Goal: Navigation & Orientation: Find specific page/section

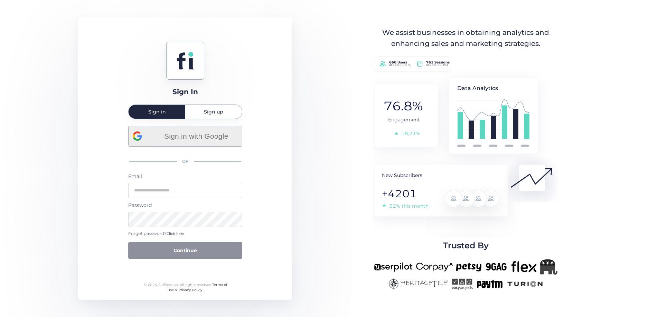
click at [195, 143] on div "Sign in with Google" at bounding box center [185, 136] width 105 height 20
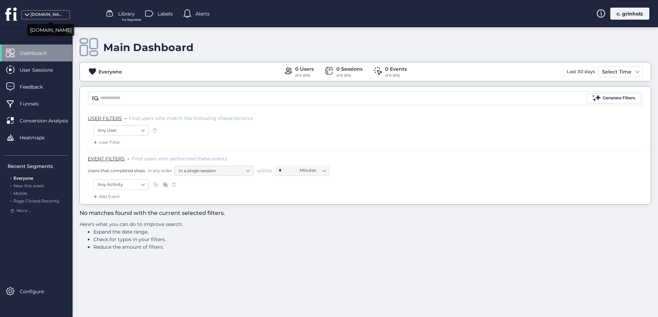
click at [36, 16] on div "[DOMAIN_NAME]" at bounding box center [47, 14] width 35 height 7
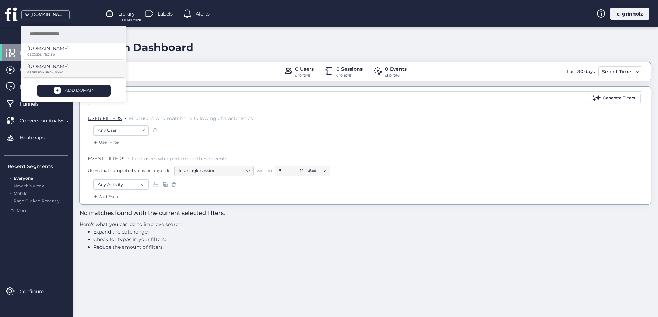
click at [44, 63] on p "[DOMAIN_NAME]" at bounding box center [47, 67] width 41 height 8
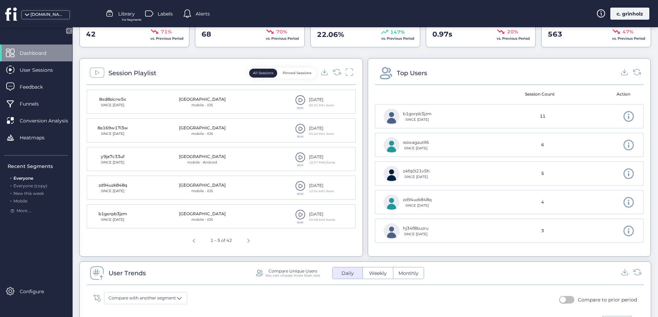
scroll to position [238, 0]
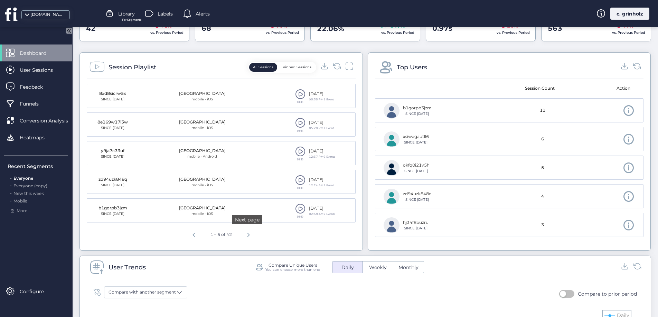
click at [244, 235] on span "Next page" at bounding box center [248, 234] width 17 height 17
click at [192, 235] on span "Previous page" at bounding box center [192, 234] width 17 height 17
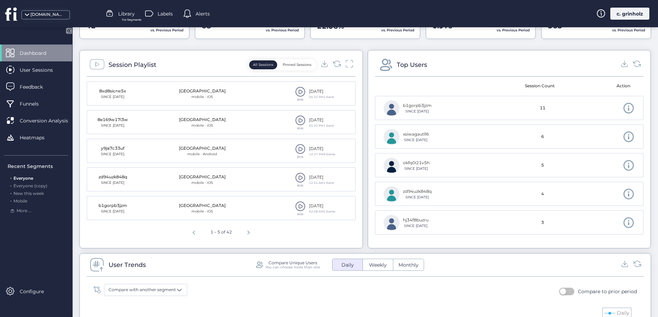
scroll to position [244, 0]
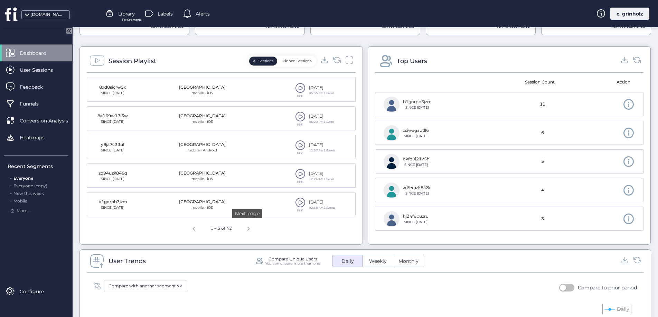
click at [246, 230] on span "Next page" at bounding box center [248, 228] width 17 height 17
click at [191, 228] on span "Previous page" at bounding box center [192, 228] width 17 height 17
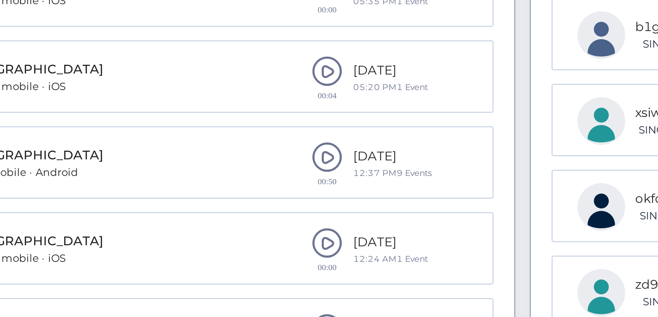
scroll to position [184, 0]
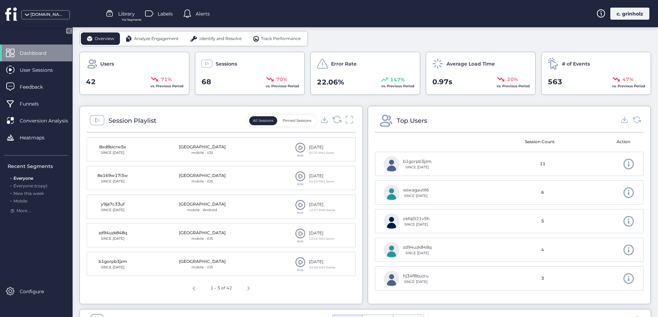
click at [332, 123] on icon at bounding box center [336, 119] width 9 height 9
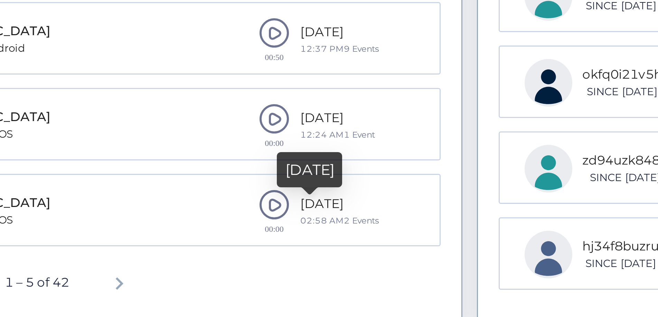
scroll to position [211, 0]
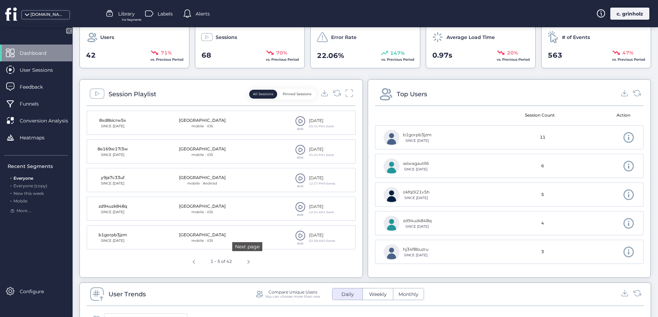
click at [248, 262] on span "Next page" at bounding box center [248, 261] width 17 height 17
click at [192, 260] on span "Previous page" at bounding box center [192, 261] width 17 height 17
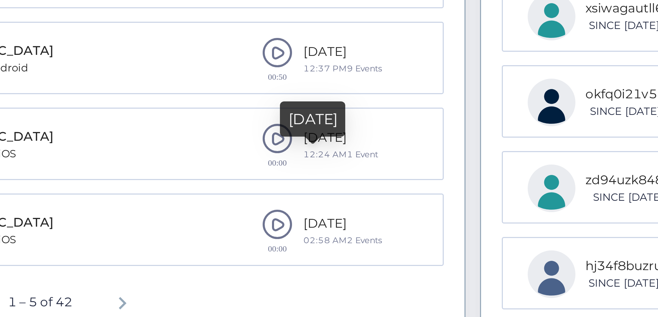
scroll to position [216, 0]
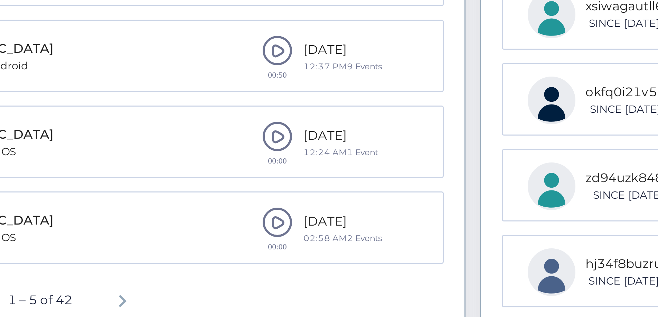
click at [297, 233] on span at bounding box center [300, 230] width 10 height 10
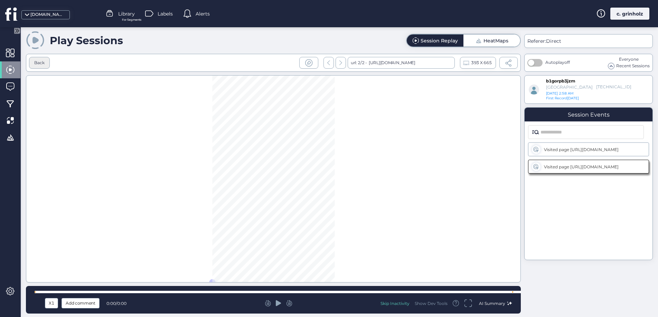
click at [40, 63] on div "Back" at bounding box center [39, 63] width 10 height 7
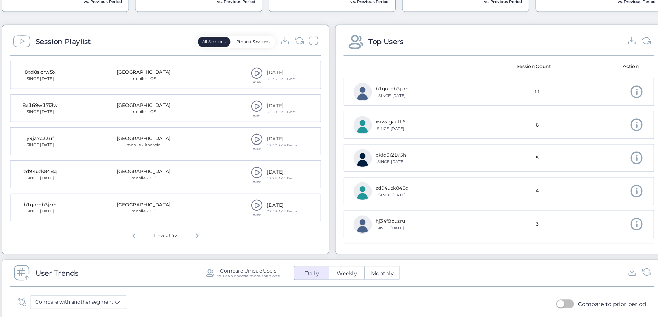
scroll to position [228, 0]
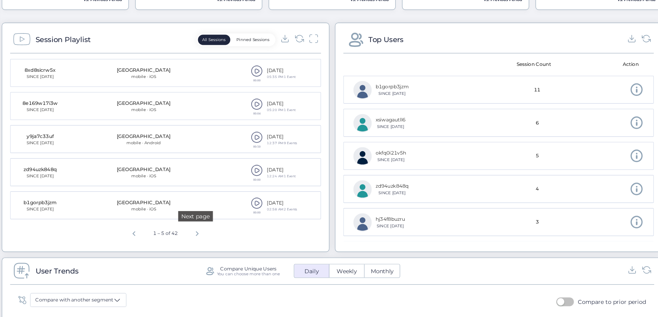
click at [247, 247] on span "Next page" at bounding box center [248, 244] width 17 height 17
click at [247, 247] on span "Next page" at bounding box center [249, 244] width 17 height 17
click at [190, 244] on span "Previous page" at bounding box center [191, 244] width 17 height 17
click at [190, 244] on span "Previous page" at bounding box center [192, 244] width 17 height 17
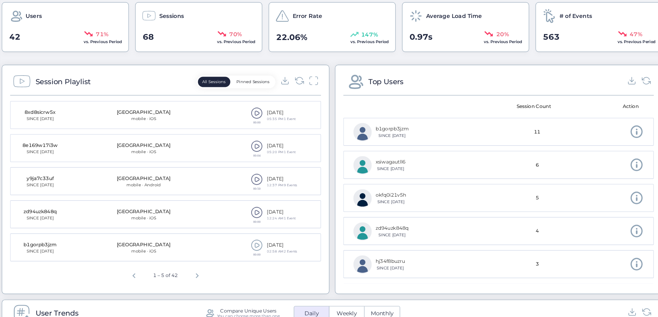
scroll to position [189, 0]
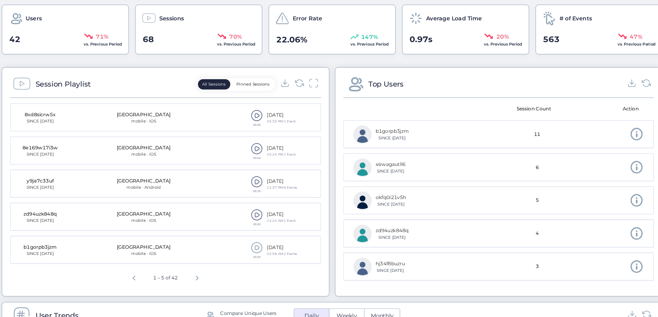
click at [297, 200] on span at bounding box center [300, 200] width 10 height 10
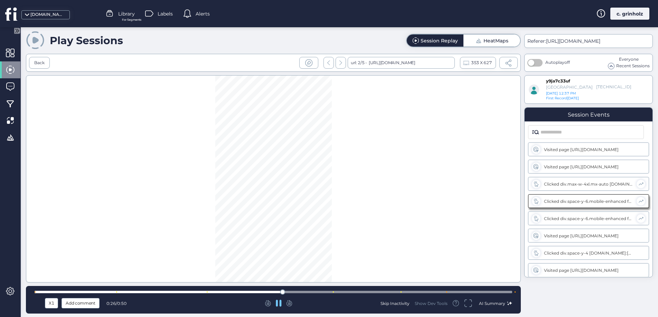
click at [327, 292] on div at bounding box center [273, 292] width 477 height 2
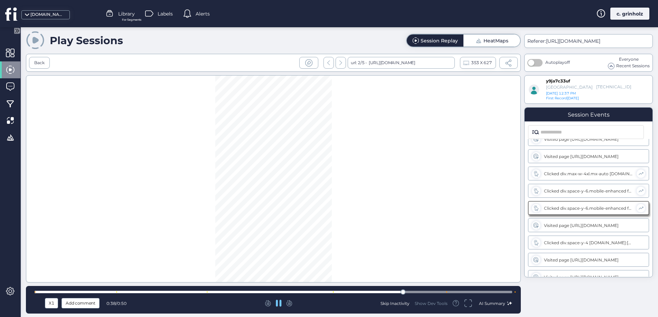
scroll to position [18, 0]
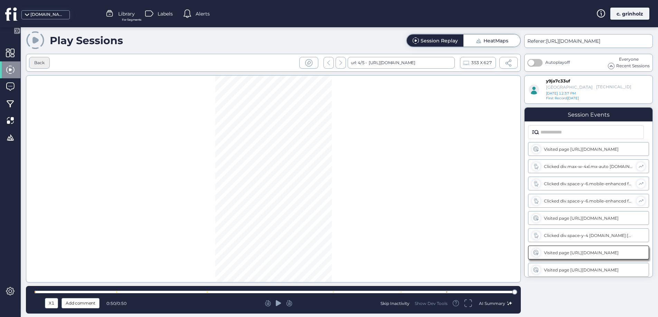
click at [37, 64] on div "Back" at bounding box center [39, 63] width 10 height 7
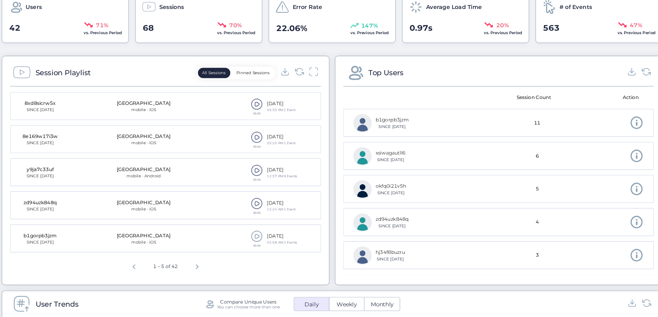
scroll to position [206, 0]
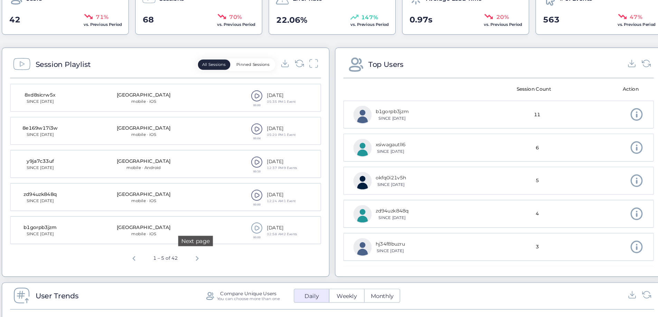
click at [245, 267] on span "Next page" at bounding box center [248, 265] width 17 height 17
click at [299, 182] on span at bounding box center [300, 183] width 10 height 10
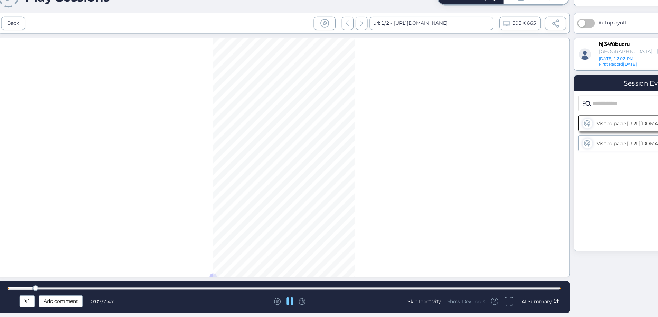
click at [397, 295] on div "X1 Add comment 0:07 / 2:47 Skip Inactivity Show Dev Tools AI Summary" at bounding box center [273, 300] width 495 height 28
click at [398, 293] on div at bounding box center [273, 292] width 477 height 2
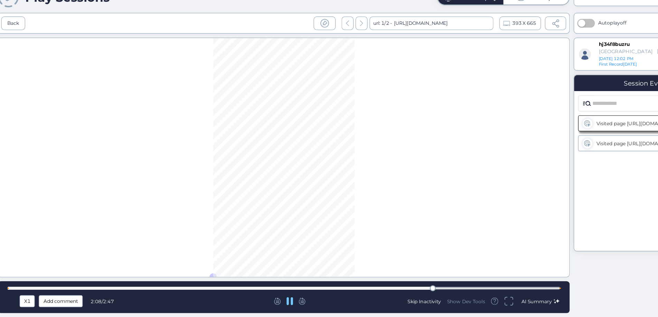
click at [436, 292] on div at bounding box center [273, 292] width 477 height 2
click at [490, 292] on div at bounding box center [273, 292] width 477 height 2
click at [508, 294] on div at bounding box center [273, 292] width 477 height 5
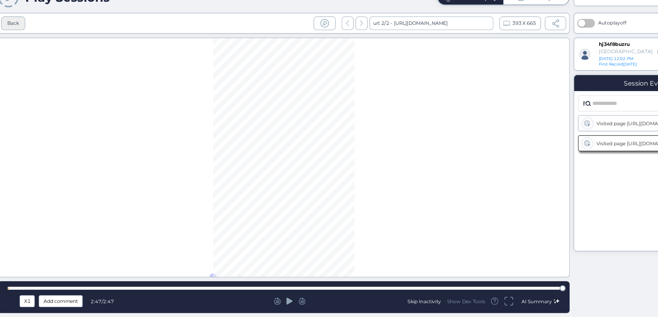
click at [39, 67] on div "Back" at bounding box center [39, 63] width 21 height 12
